Goal: Information Seeking & Learning: Learn about a topic

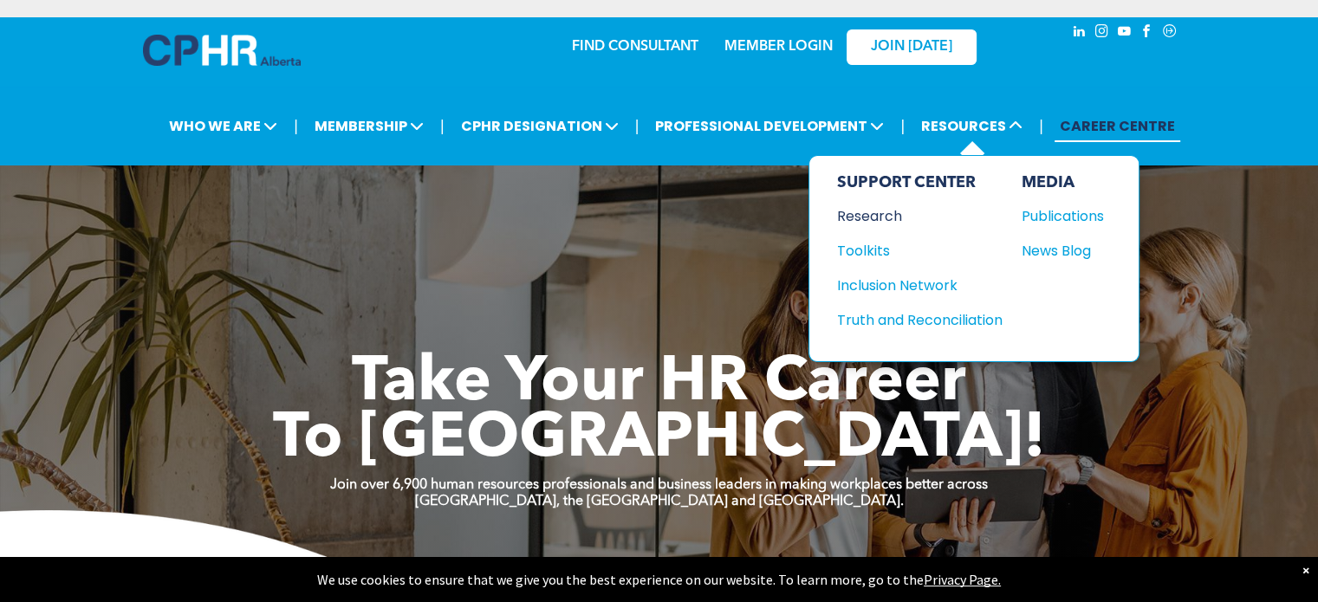
click at [860, 217] on div "Research" at bounding box center [911, 216] width 149 height 22
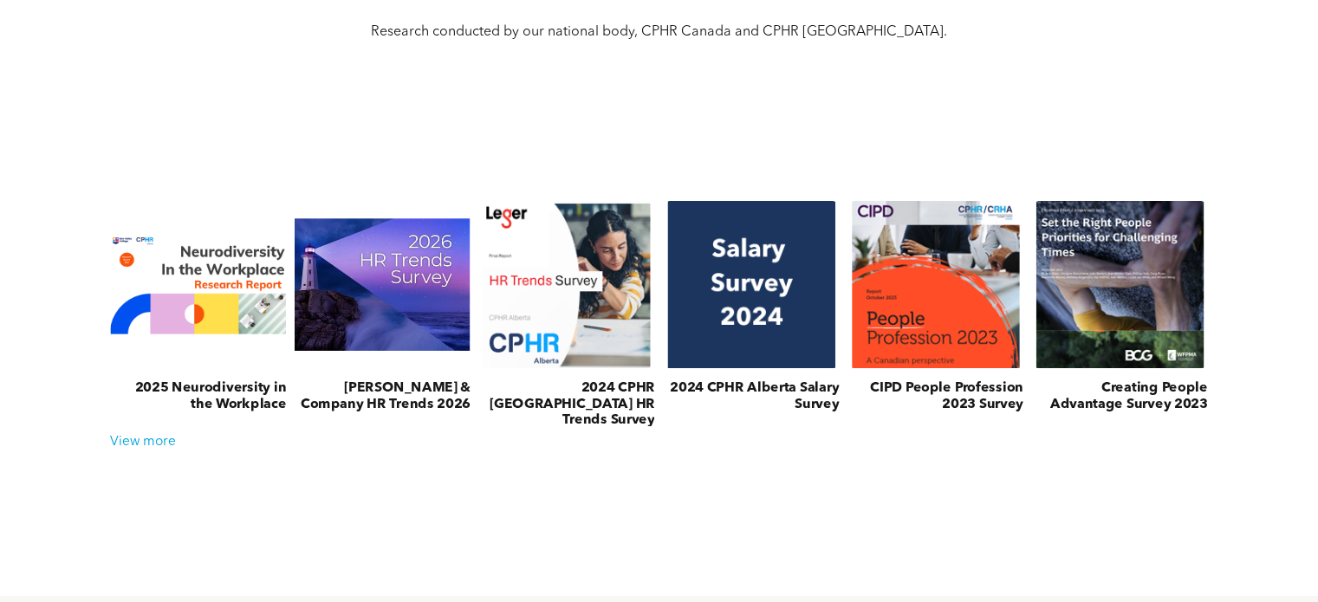
scroll to position [624, 0]
click at [136, 442] on div "View more" at bounding box center [659, 442] width 1114 height 16
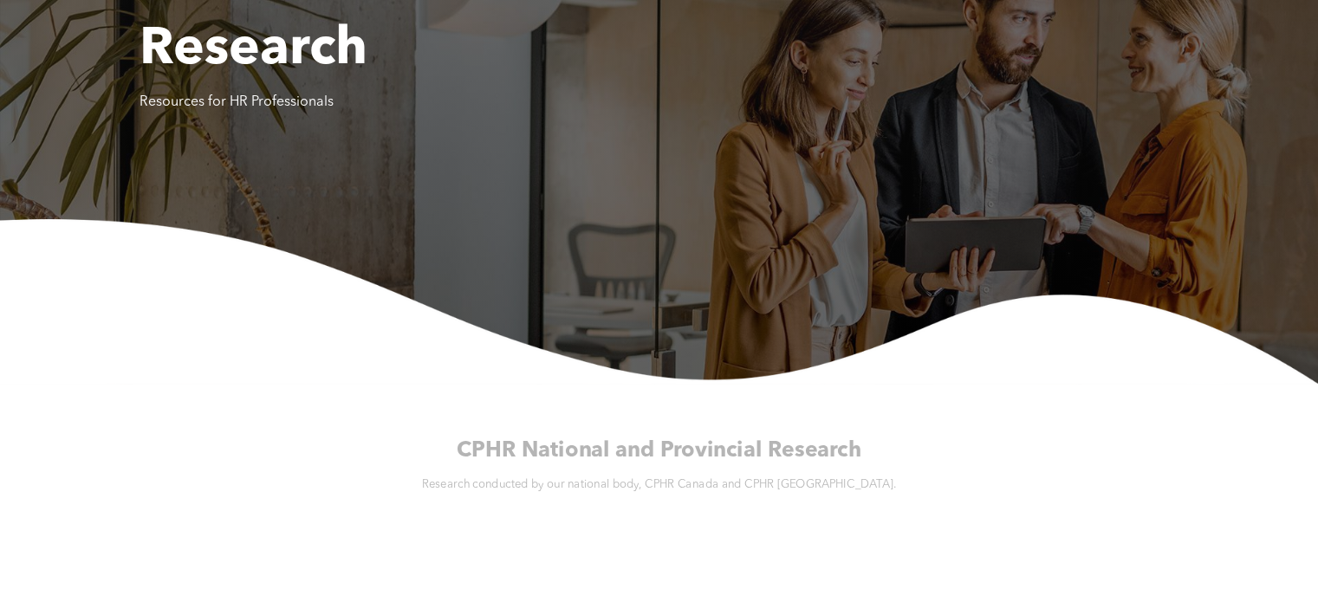
scroll to position [0, 0]
